Goal: Task Accomplishment & Management: Use online tool/utility

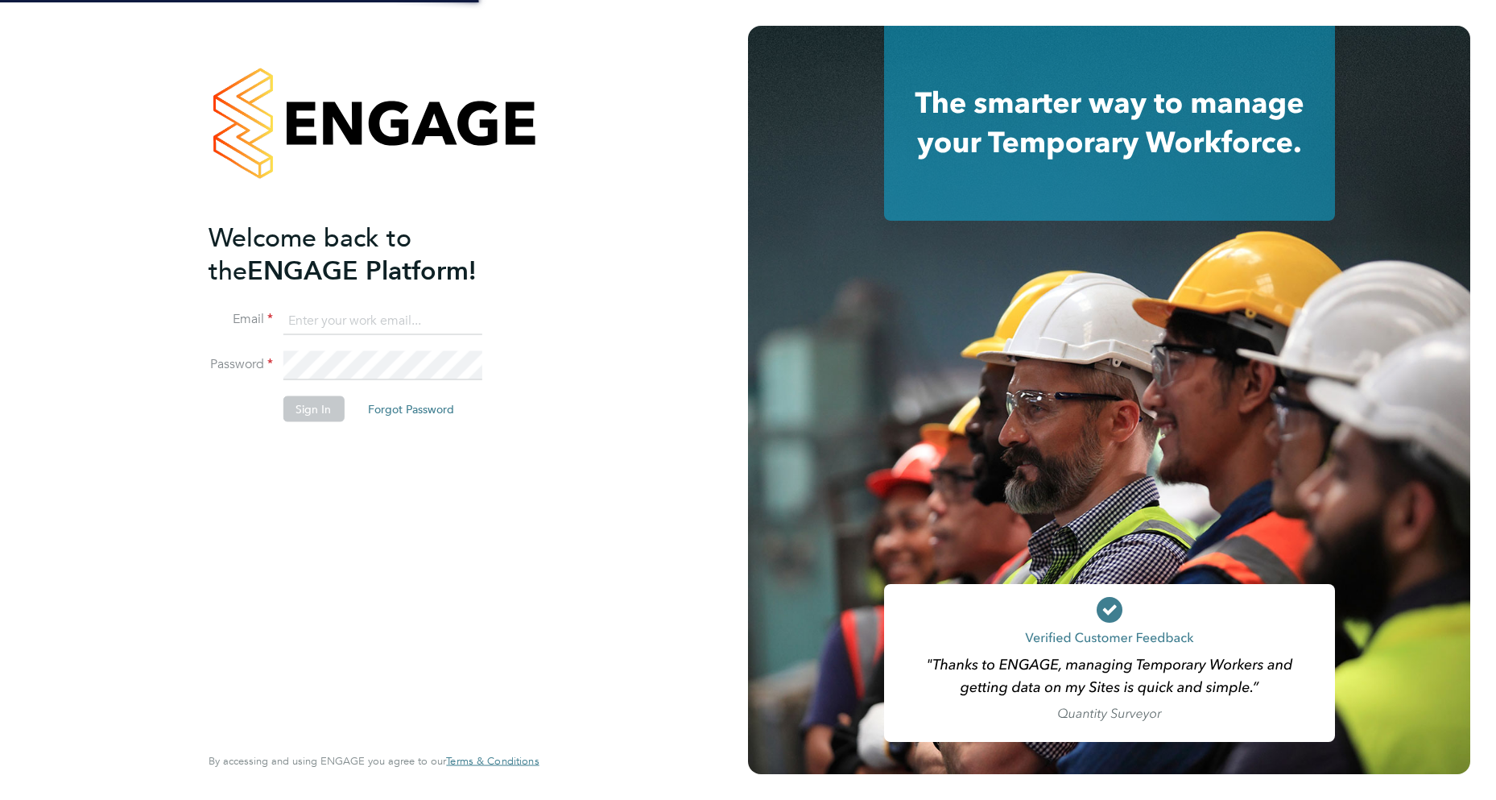
click at [381, 320] on input at bounding box center [382, 320] width 199 height 29
type input "robot.johnny5@randstad.co.uk"
click at [312, 408] on button "Sign In" at bounding box center [313, 408] width 61 height 26
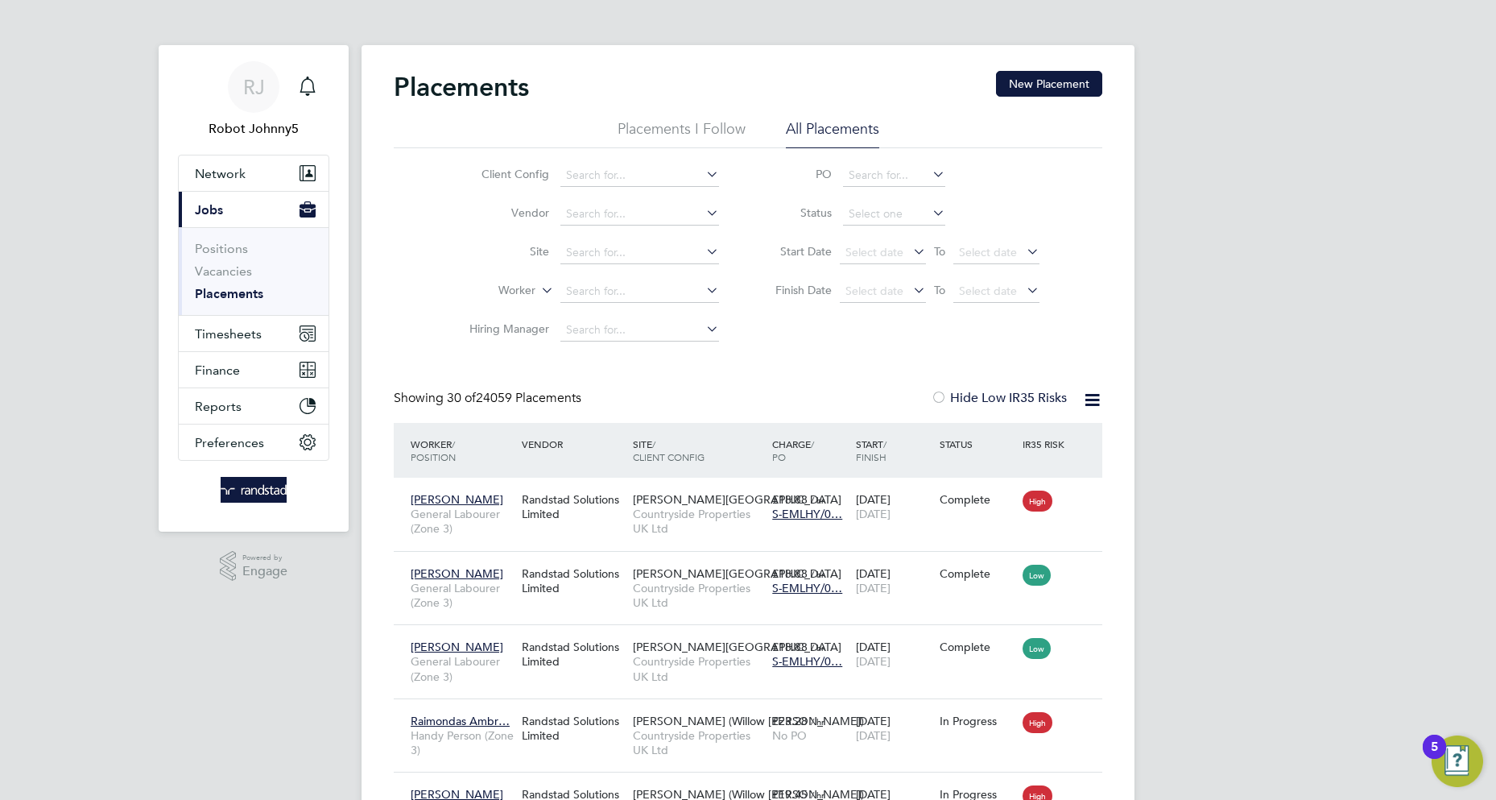
click at [832, 126] on li "All Placements" at bounding box center [832, 133] width 93 height 29
click at [894, 214] on input at bounding box center [894, 214] width 102 height 23
type input "Active"
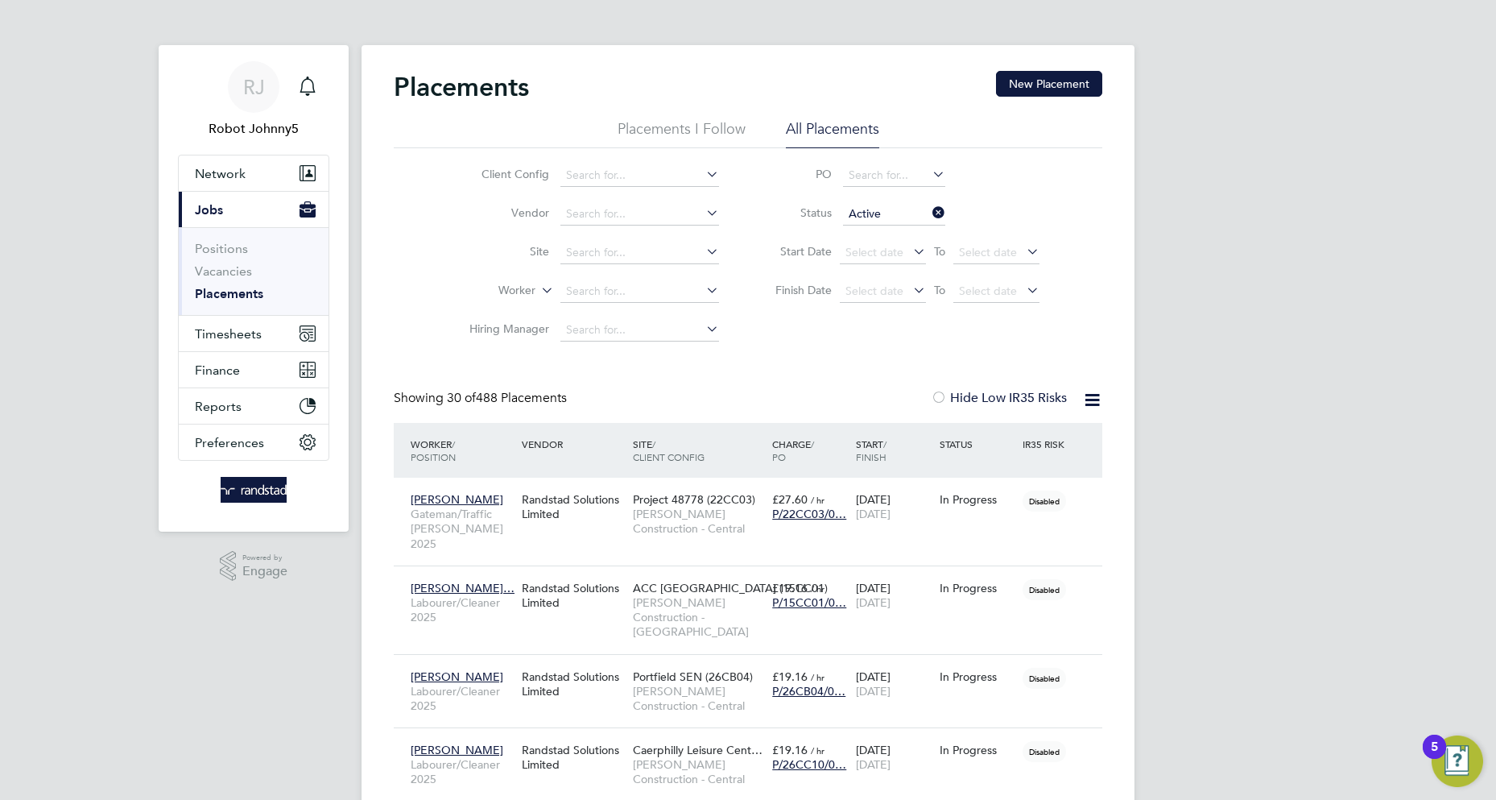
click at [1092, 399] on icon at bounding box center [1092, 400] width 20 height 20
click at [1013, 438] on li "Download Placements Report" at bounding box center [1014, 438] width 172 height 23
